Goal: Information Seeking & Learning: Learn about a topic

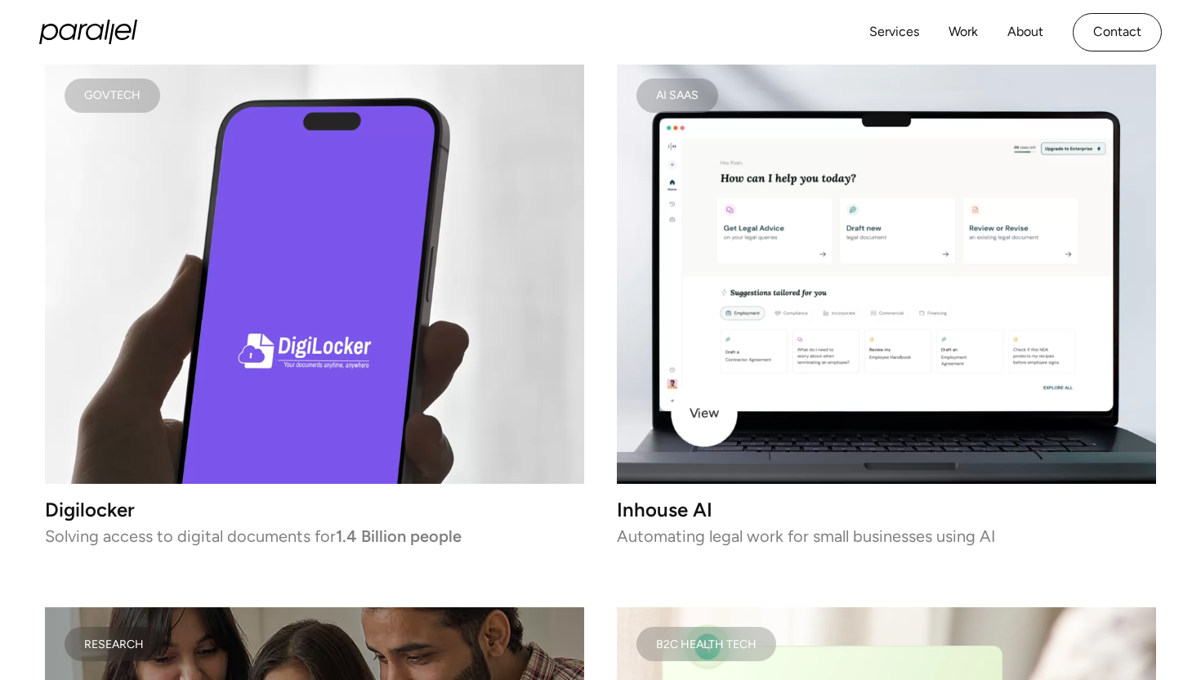
scroll to position [2659, 0]
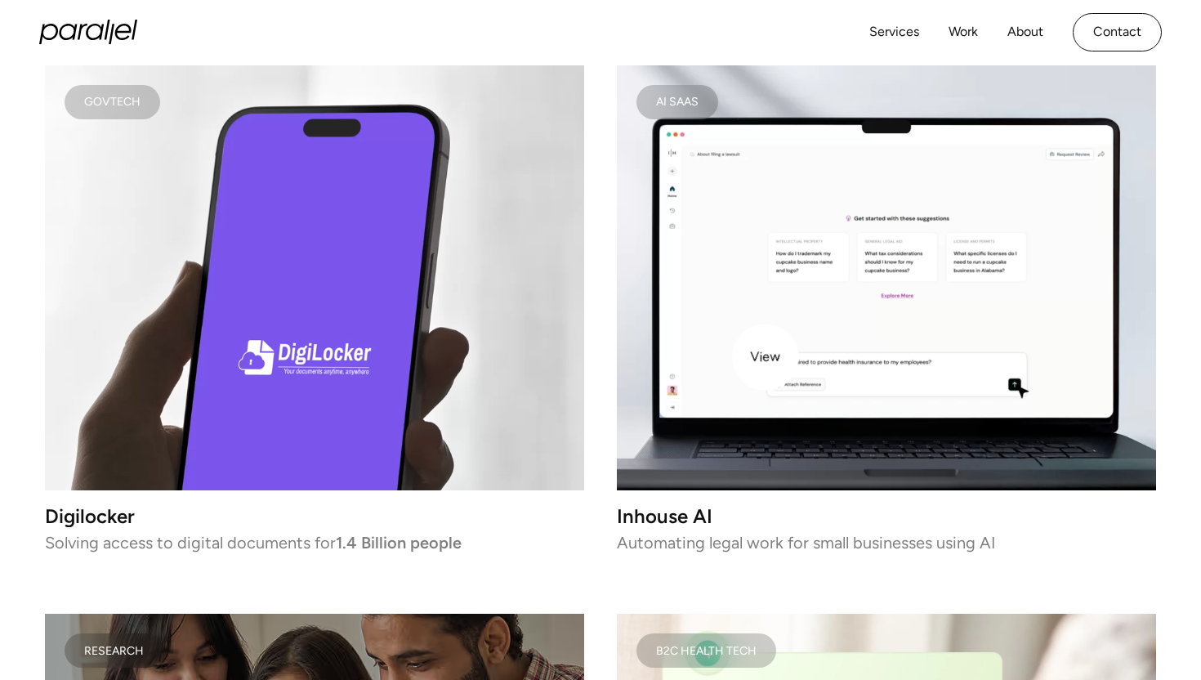
click at [766, 357] on video at bounding box center [886, 277] width 539 height 425
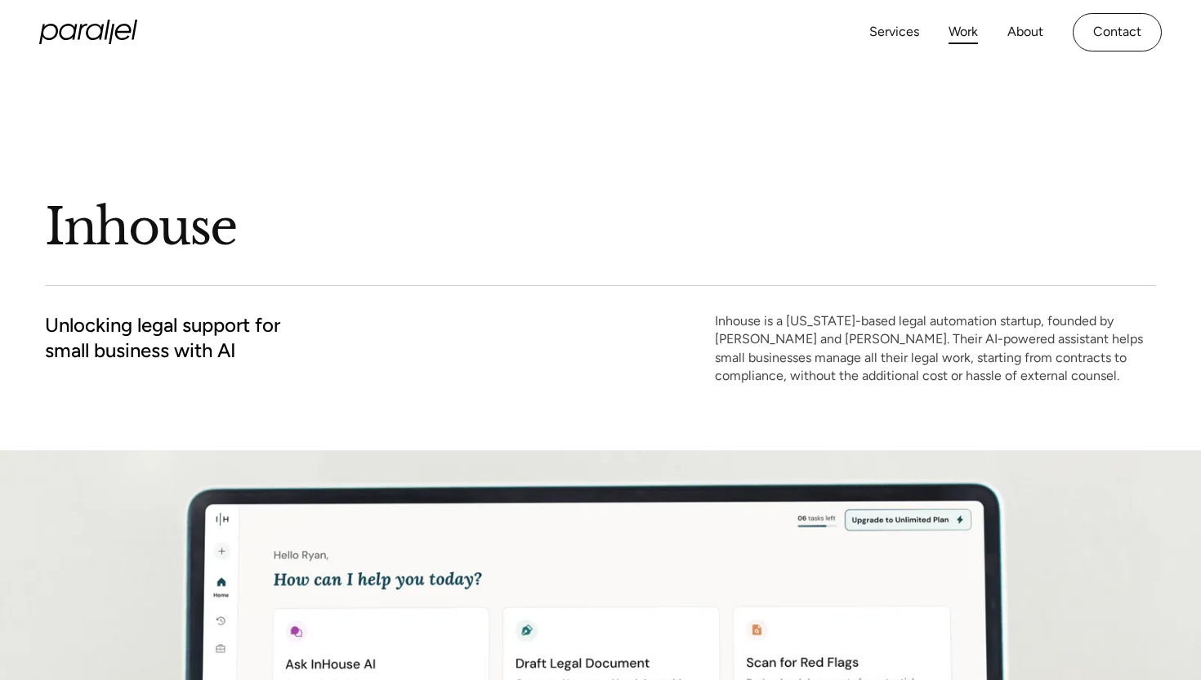
click at [959, 34] on link "Work" at bounding box center [963, 32] width 29 height 24
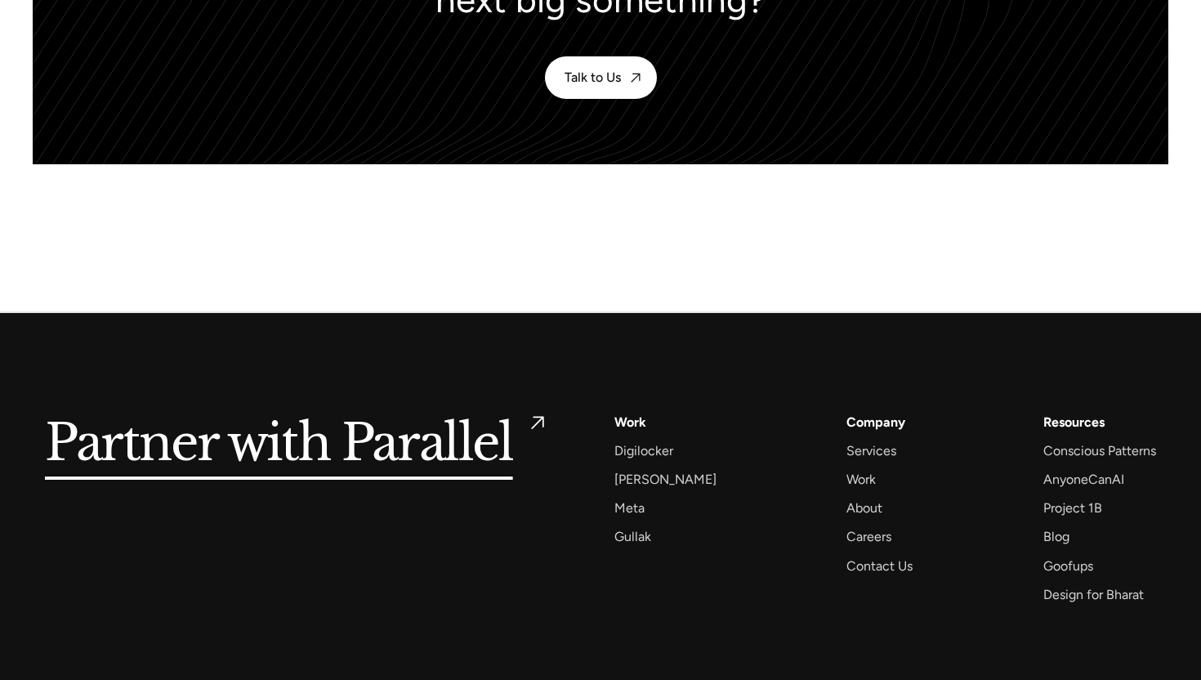
scroll to position [7498, 0]
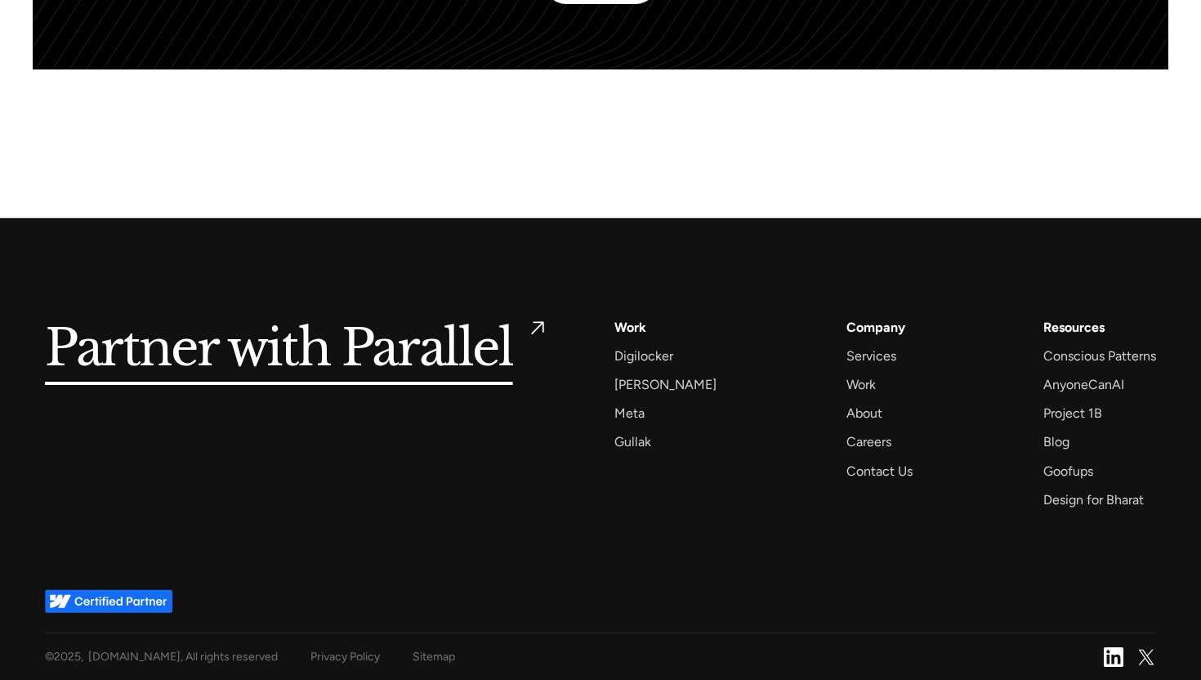
click at [631, 320] on div "Work" at bounding box center [631, 327] width 32 height 22
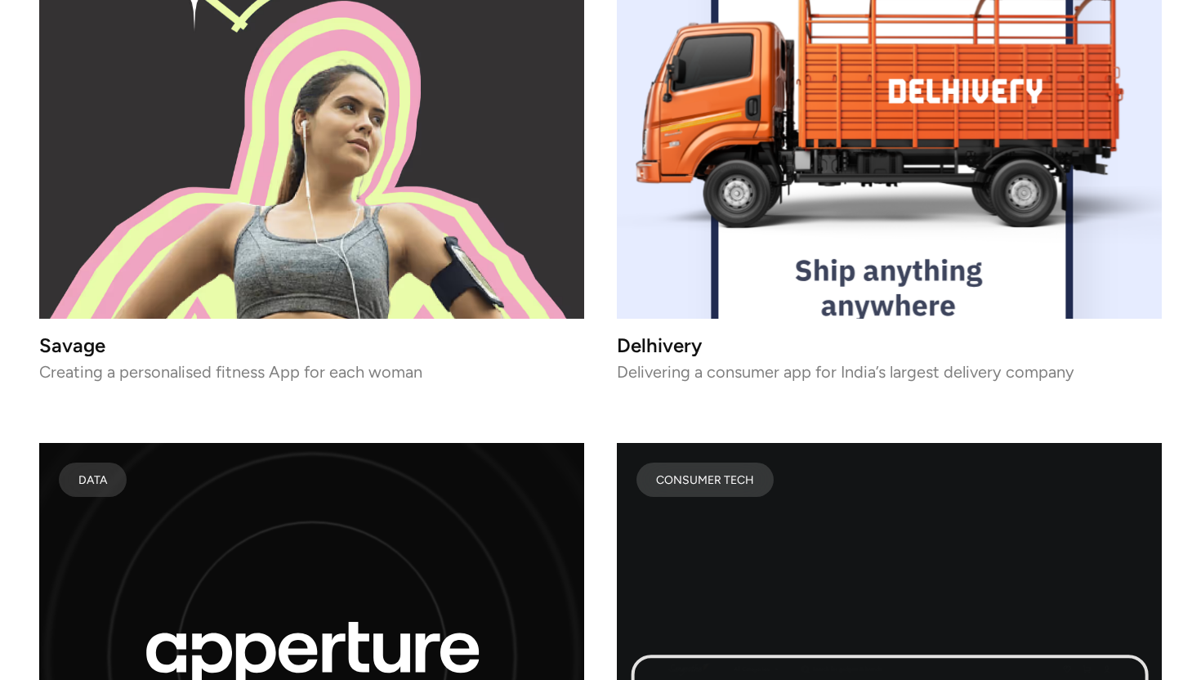
scroll to position [7346, 0]
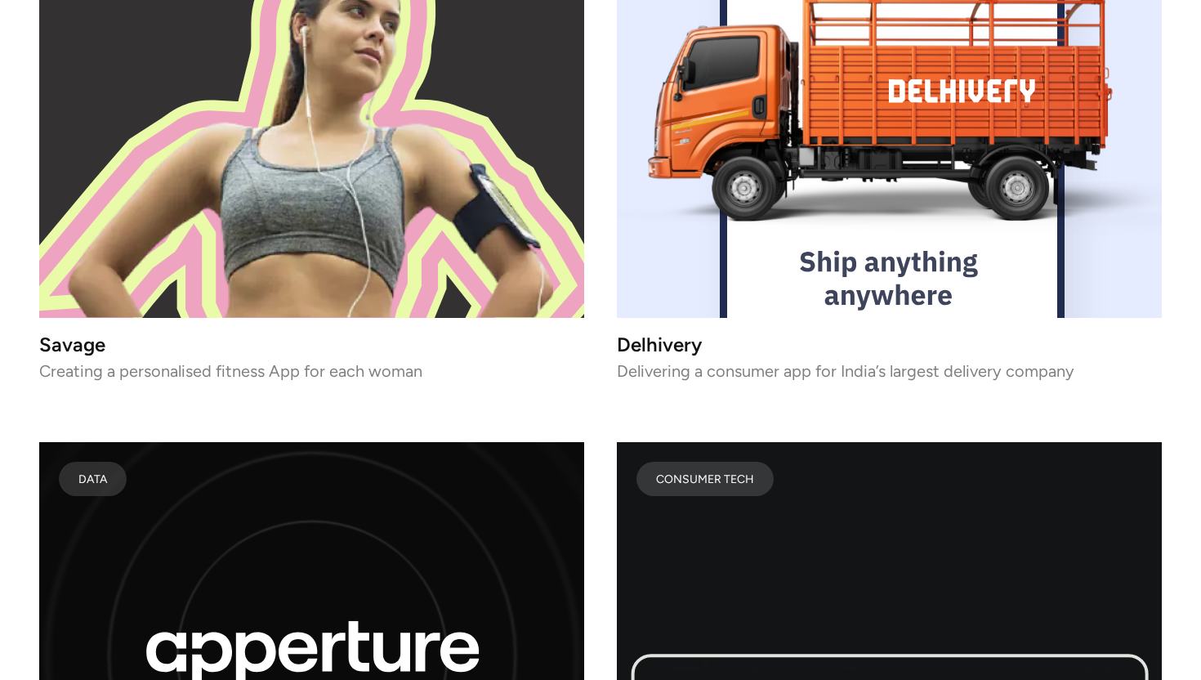
click at [342, 269] on image at bounding box center [312, 130] width 518 height 373
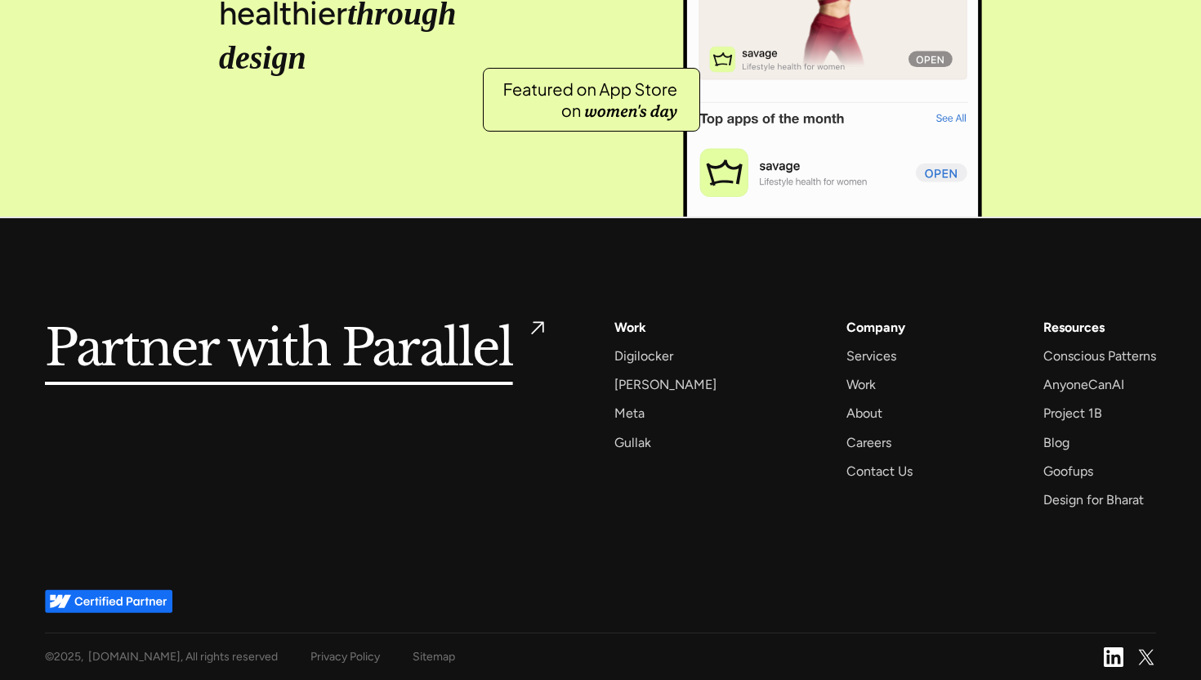
scroll to position [6787, 0]
click at [623, 327] on div "Work" at bounding box center [631, 327] width 32 height 22
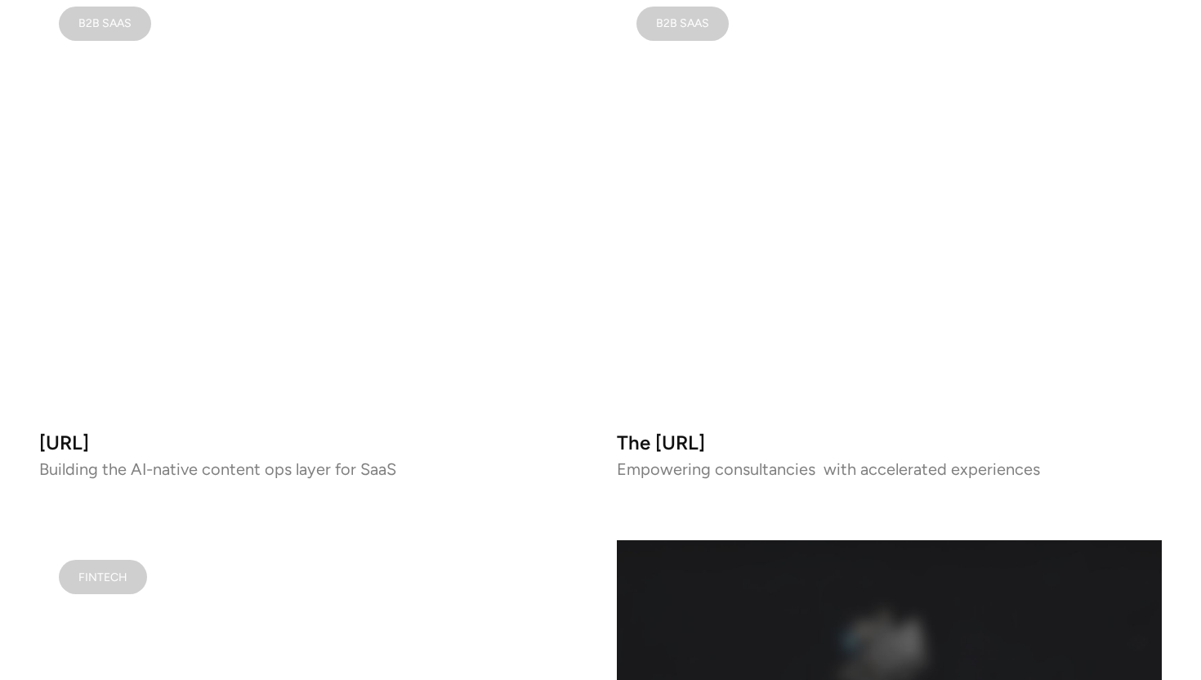
scroll to position [1167, 0]
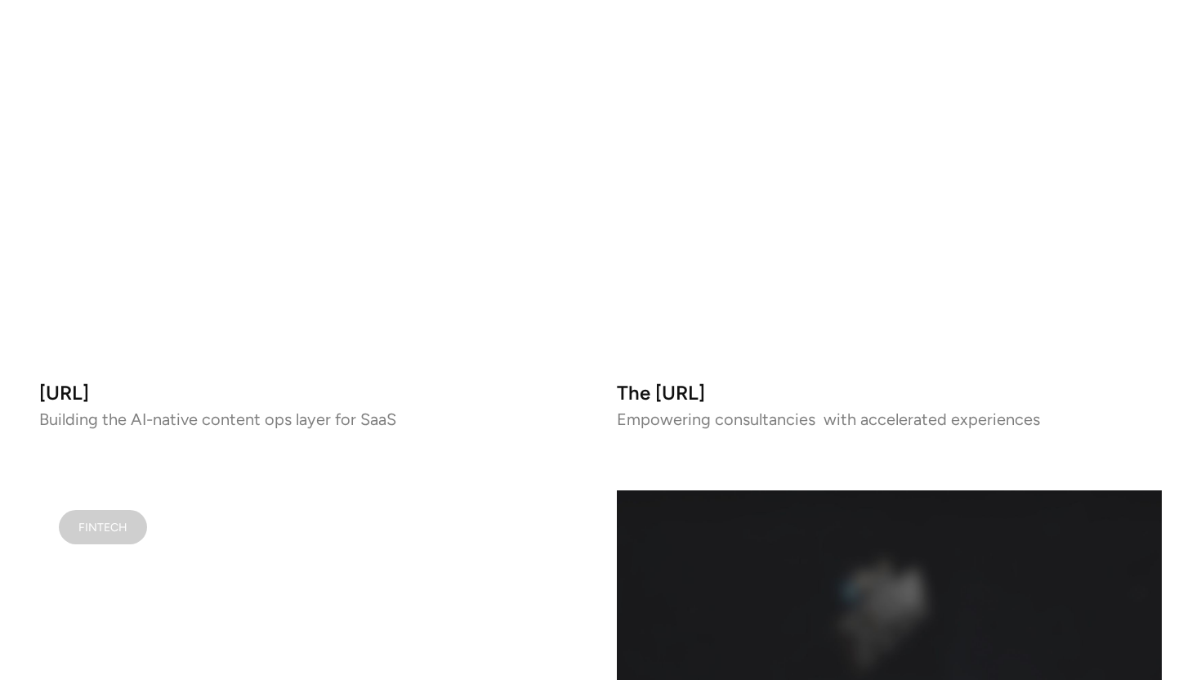
click at [663, 284] on video at bounding box center [889, 152] width 545 height 430
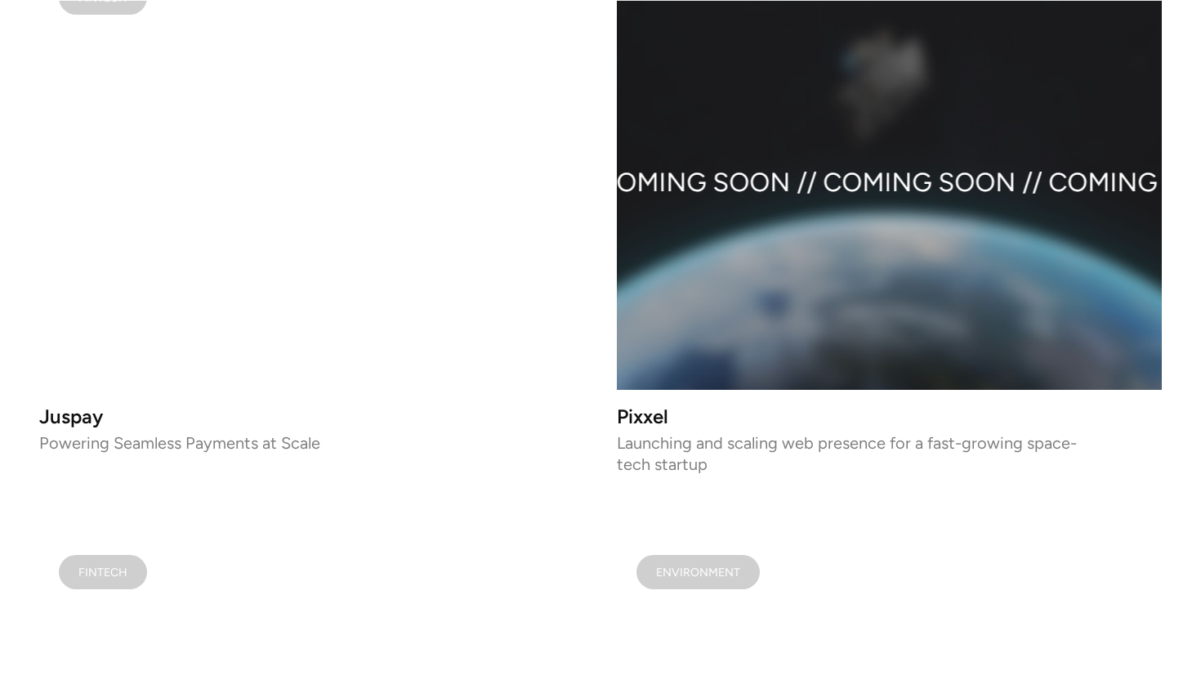
scroll to position [1707, 0]
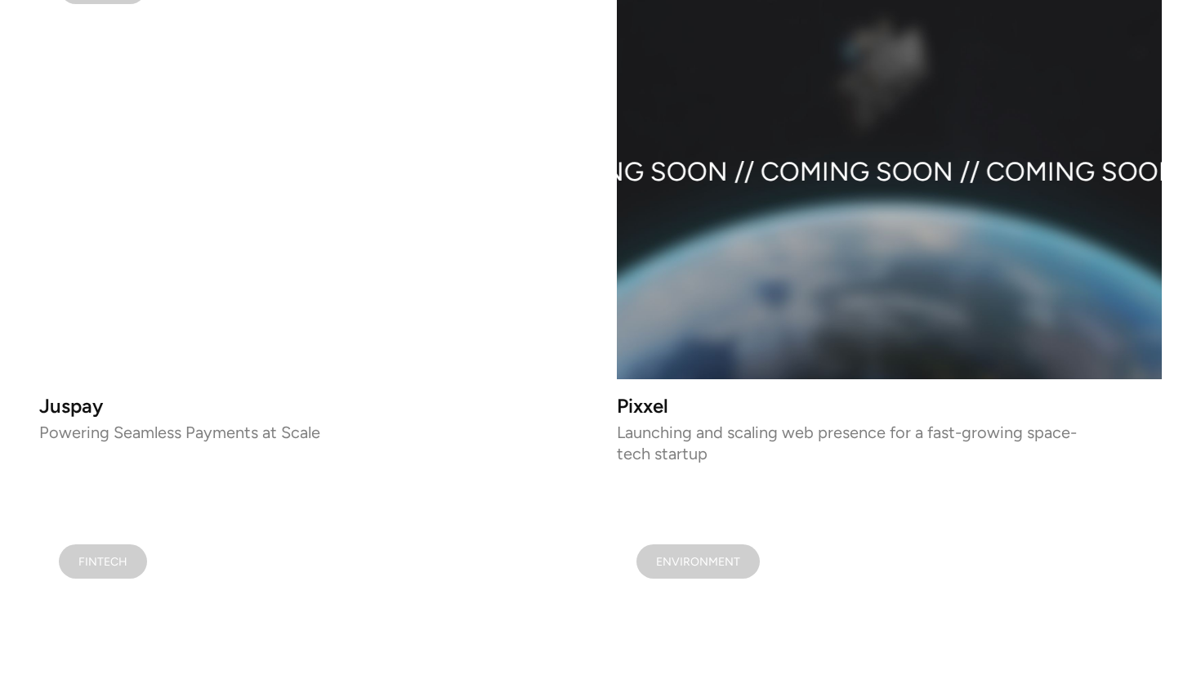
click at [321, 340] on video at bounding box center [311, 165] width 545 height 430
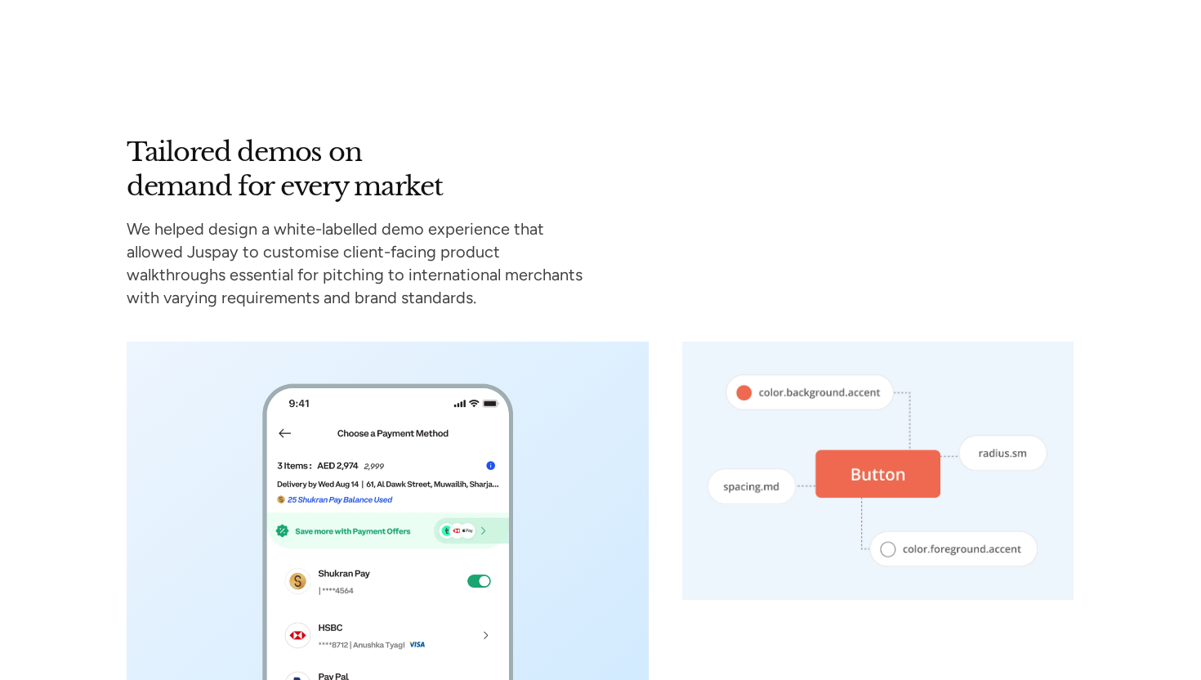
scroll to position [3704, 0]
